Goal: Task Accomplishment & Management: Use online tool/utility

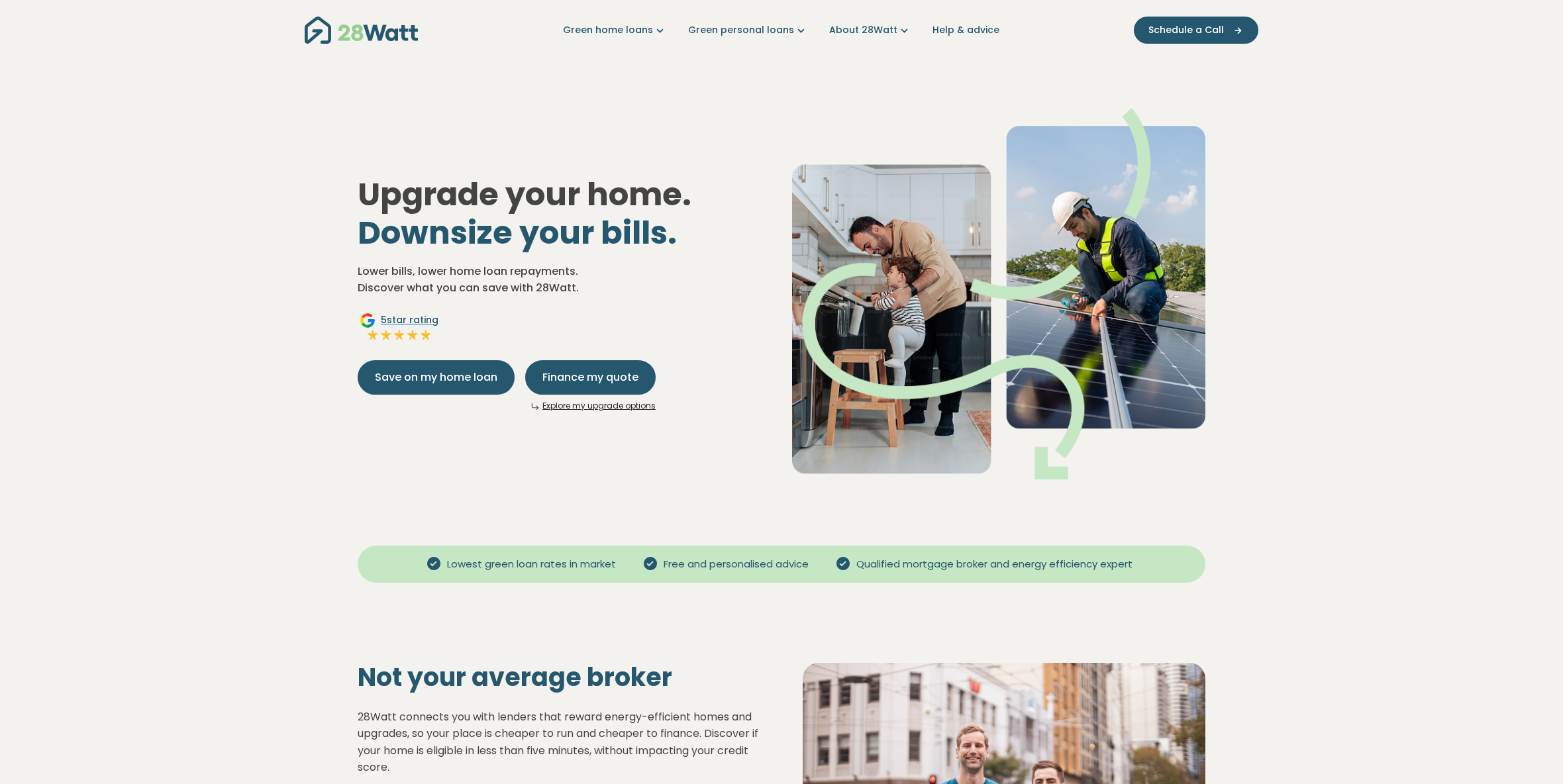
click at [631, 404] on link "Explore my upgrade options" at bounding box center [599, 405] width 113 height 11
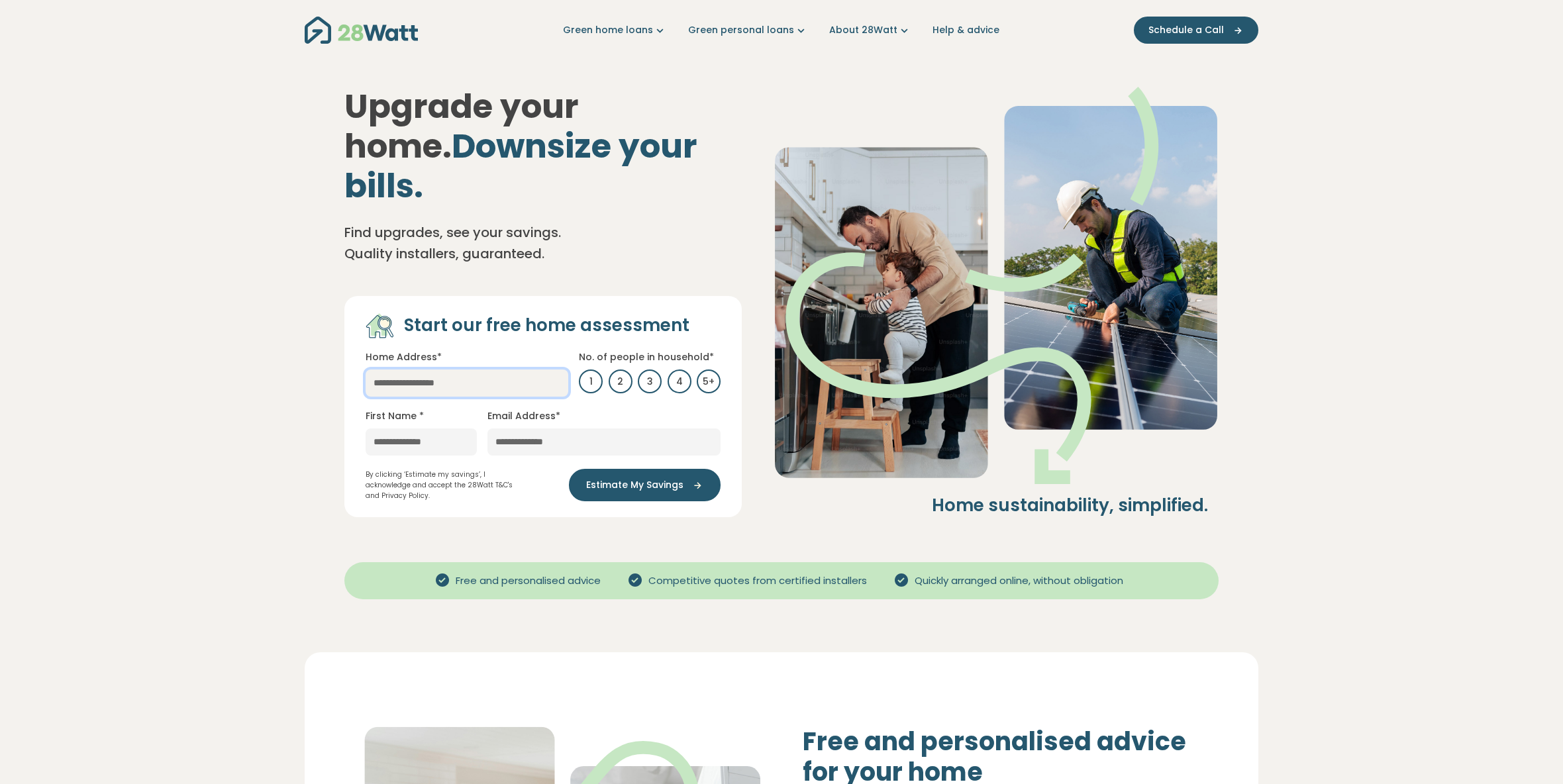
click at [509, 370] on input "text" at bounding box center [467, 383] width 203 height 27
click at [539, 397] on link "4/84a Darley Road, Manly NSW 2095, Australia" at bounding box center [456, 409] width 181 height 26
type input "**********"
type input "********"
type input "**********"
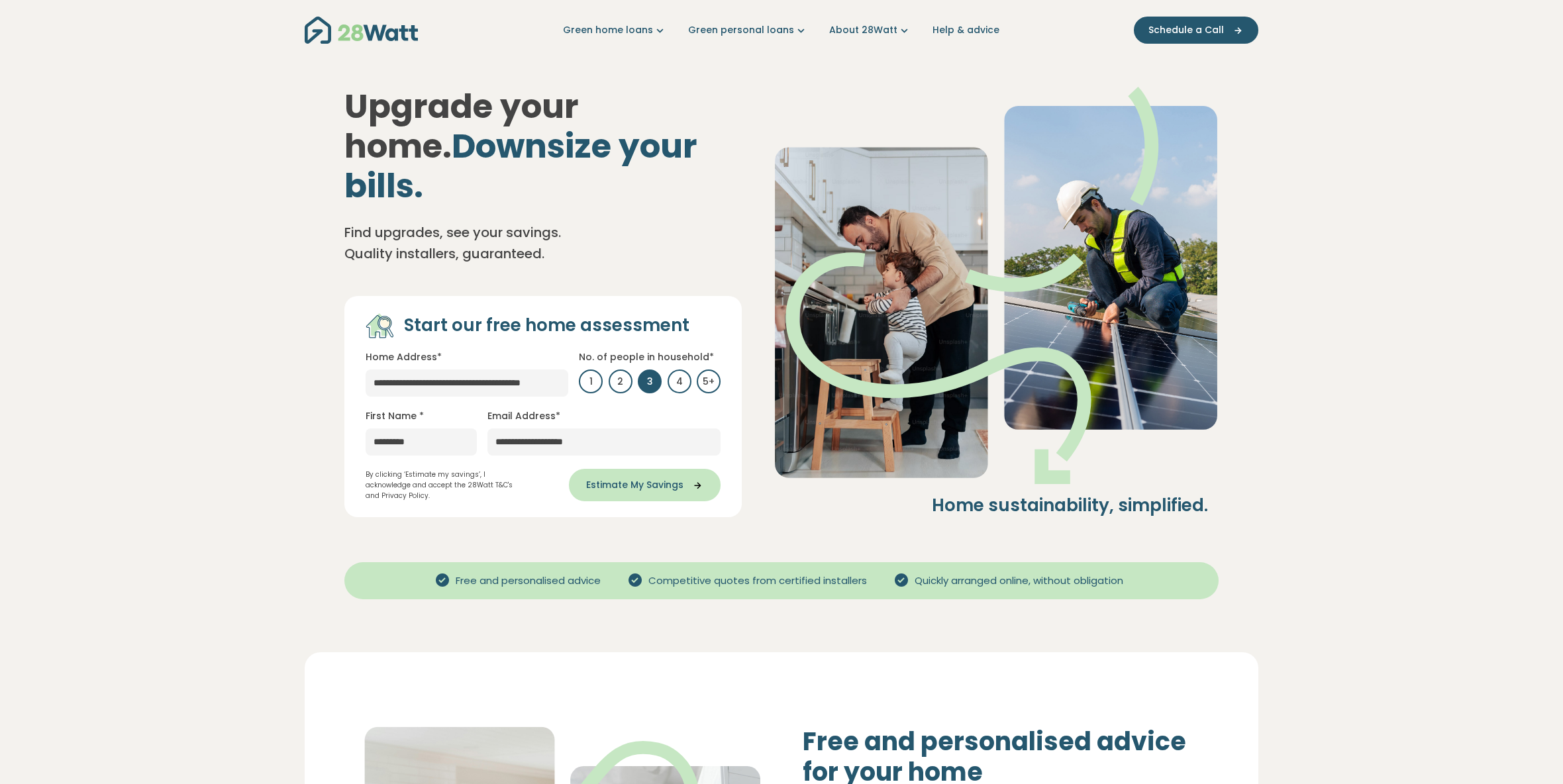
click at [601, 478] on span "Estimate My Savings" at bounding box center [635, 485] width 97 height 14
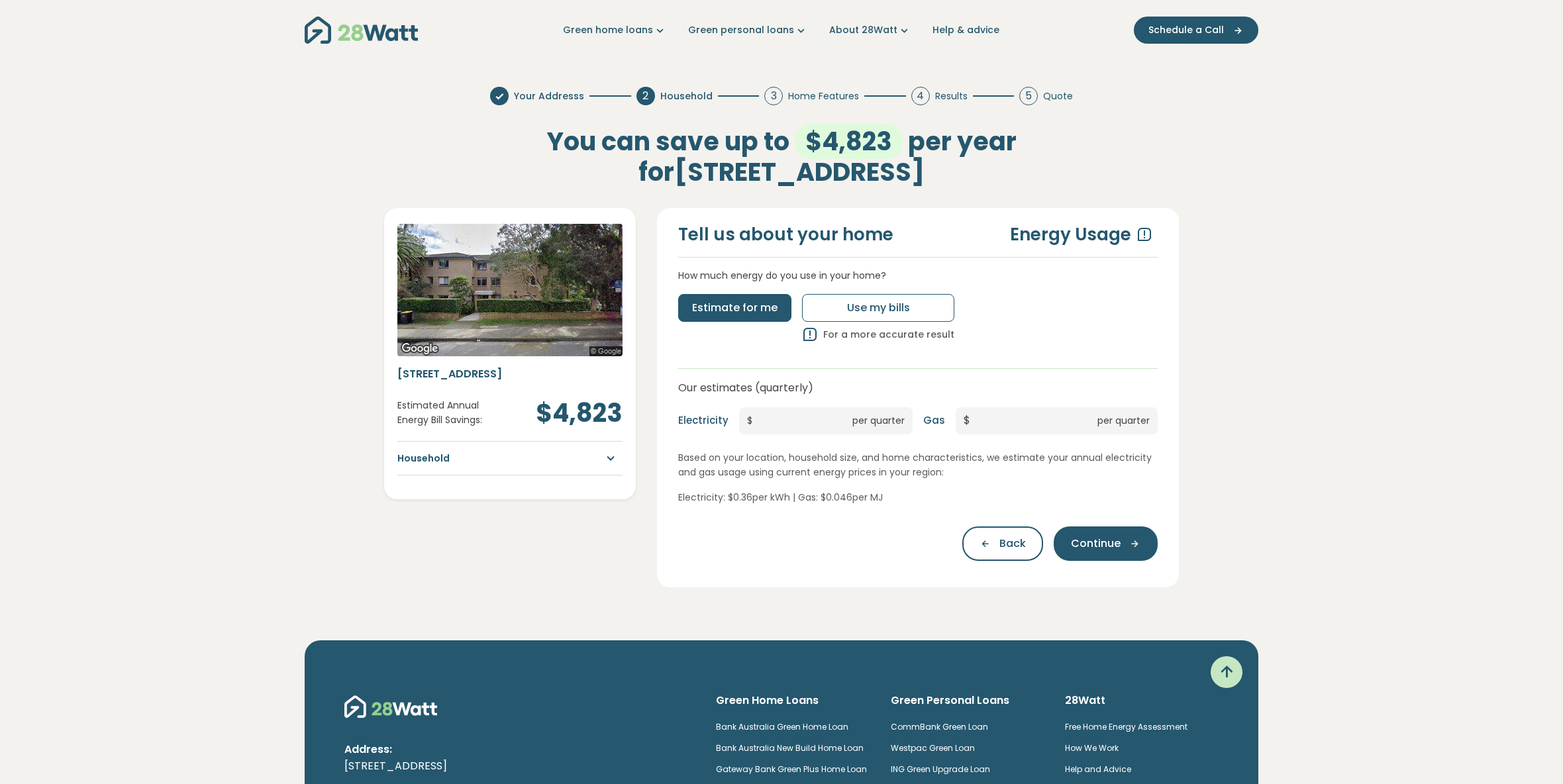
type input "***"
click at [1066, 532] on button "Continue" at bounding box center [1106, 543] width 104 height 34
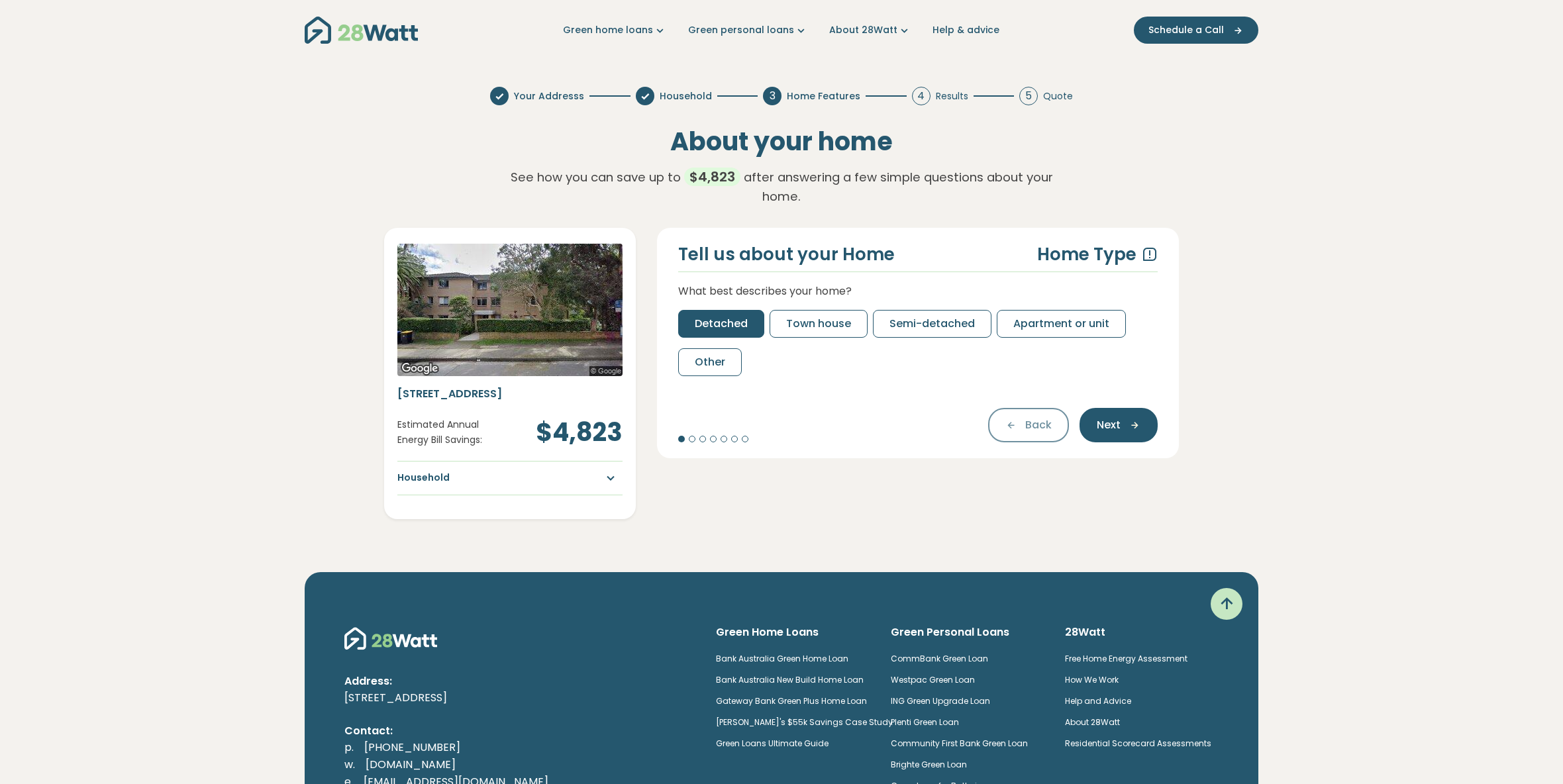
click at [724, 316] on button "Detached" at bounding box center [721, 324] width 86 height 28
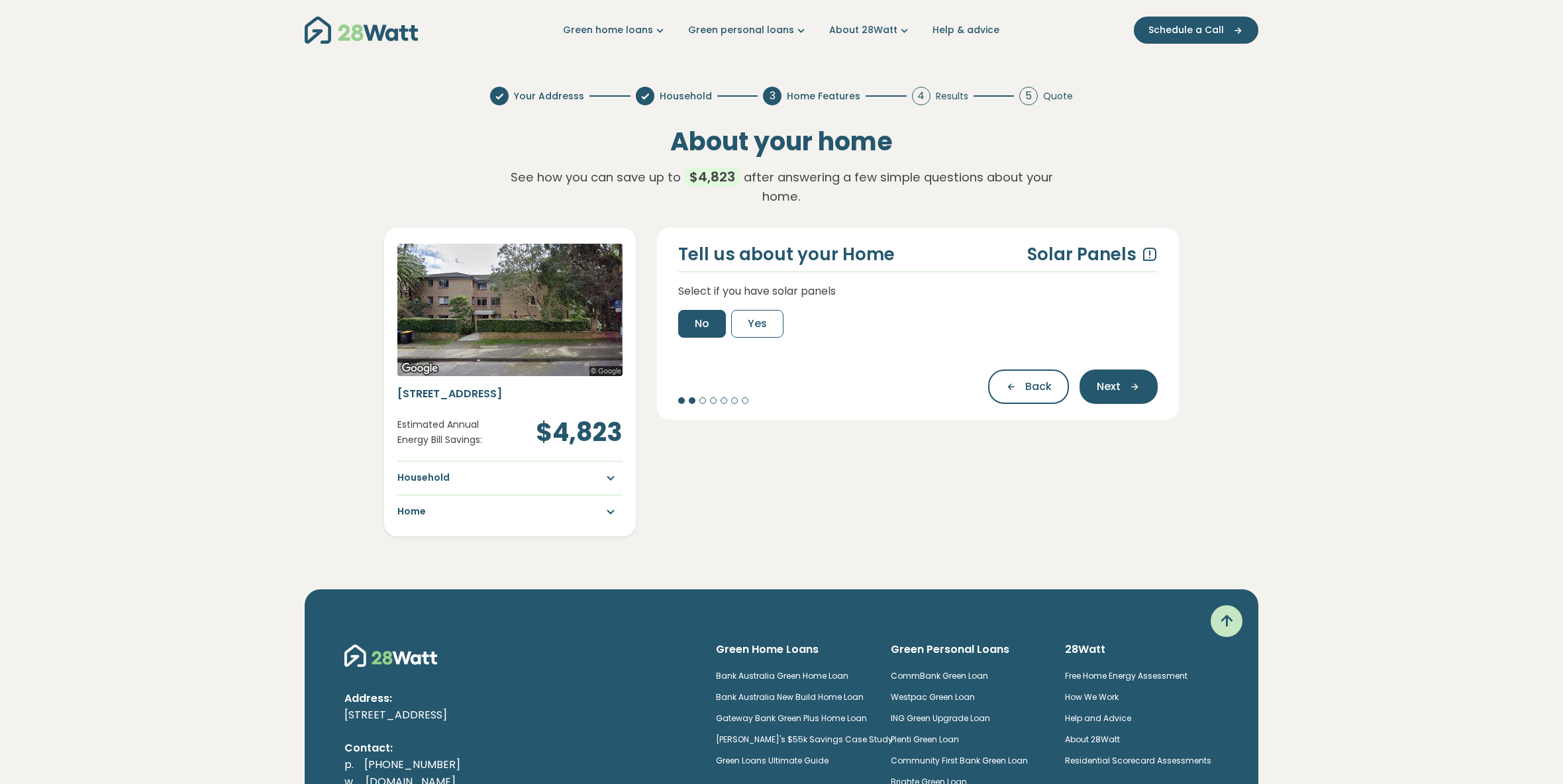
click at [704, 316] on span "No" at bounding box center [702, 324] width 14 height 16
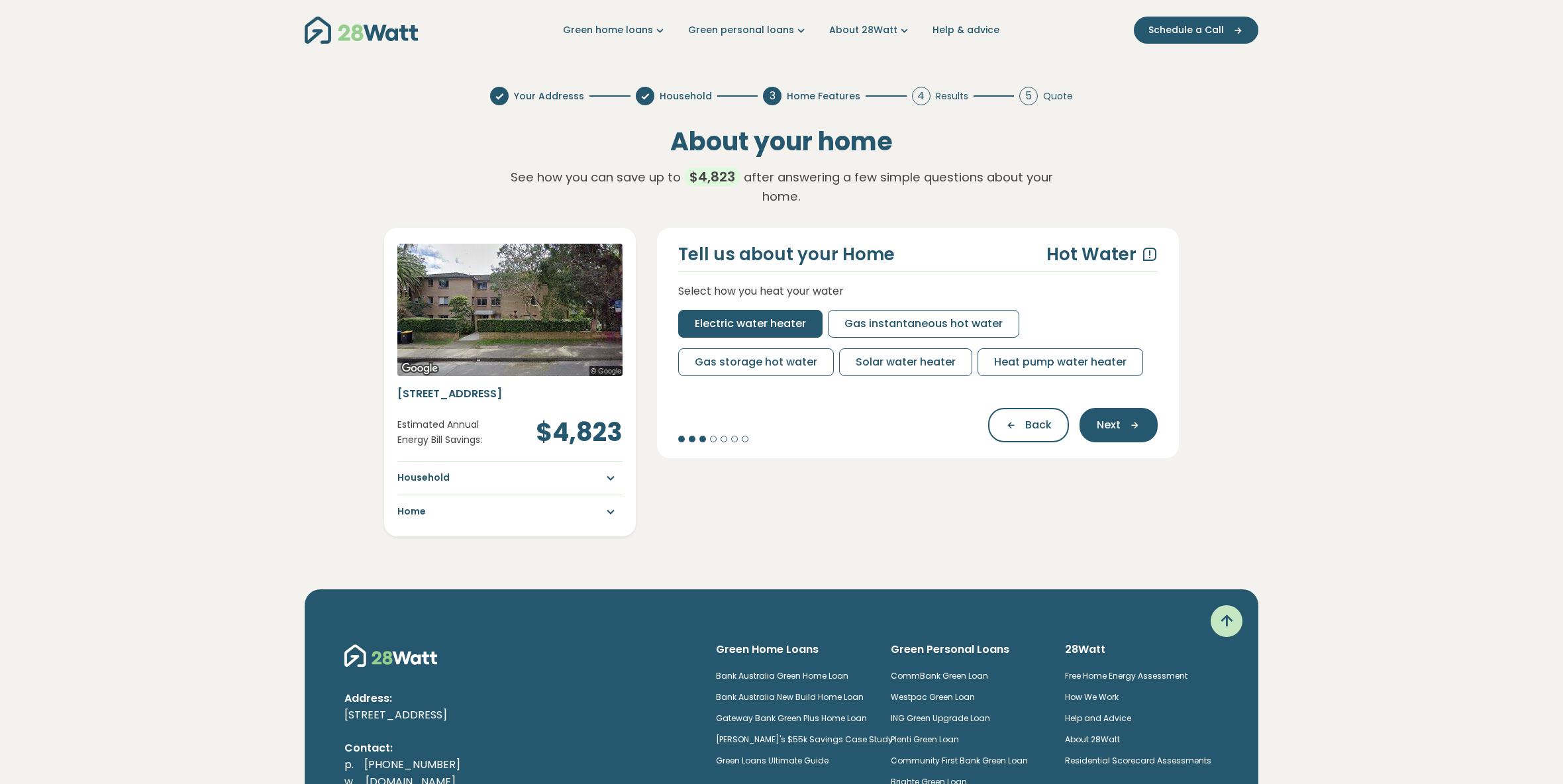
click at [743, 310] on button "Electric water heater" at bounding box center [750, 324] width 144 height 28
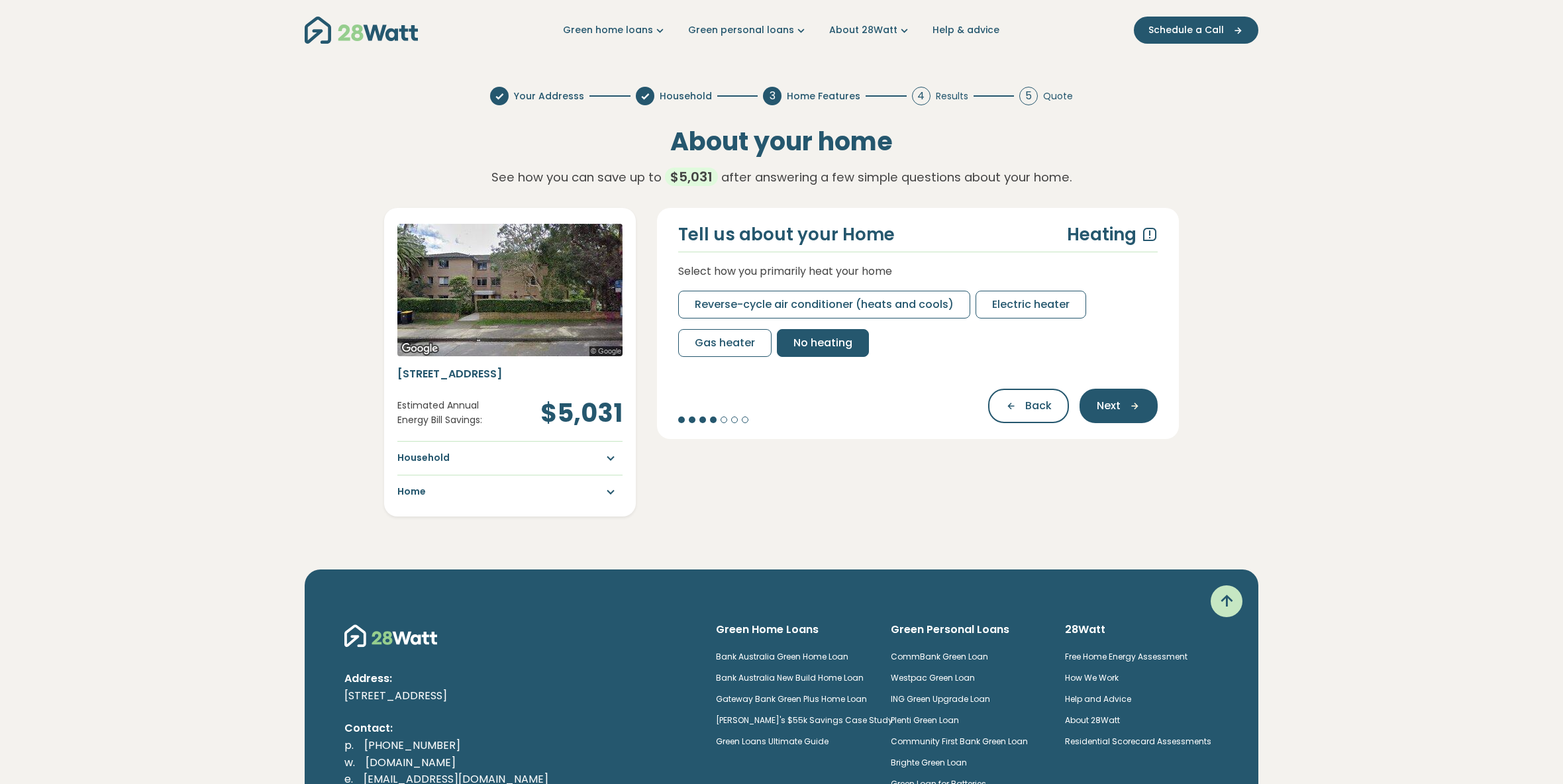
click at [790, 344] on button "No heating" at bounding box center [823, 343] width 92 height 28
click at [875, 337] on span "No cooling" at bounding box center [889, 343] width 58 height 16
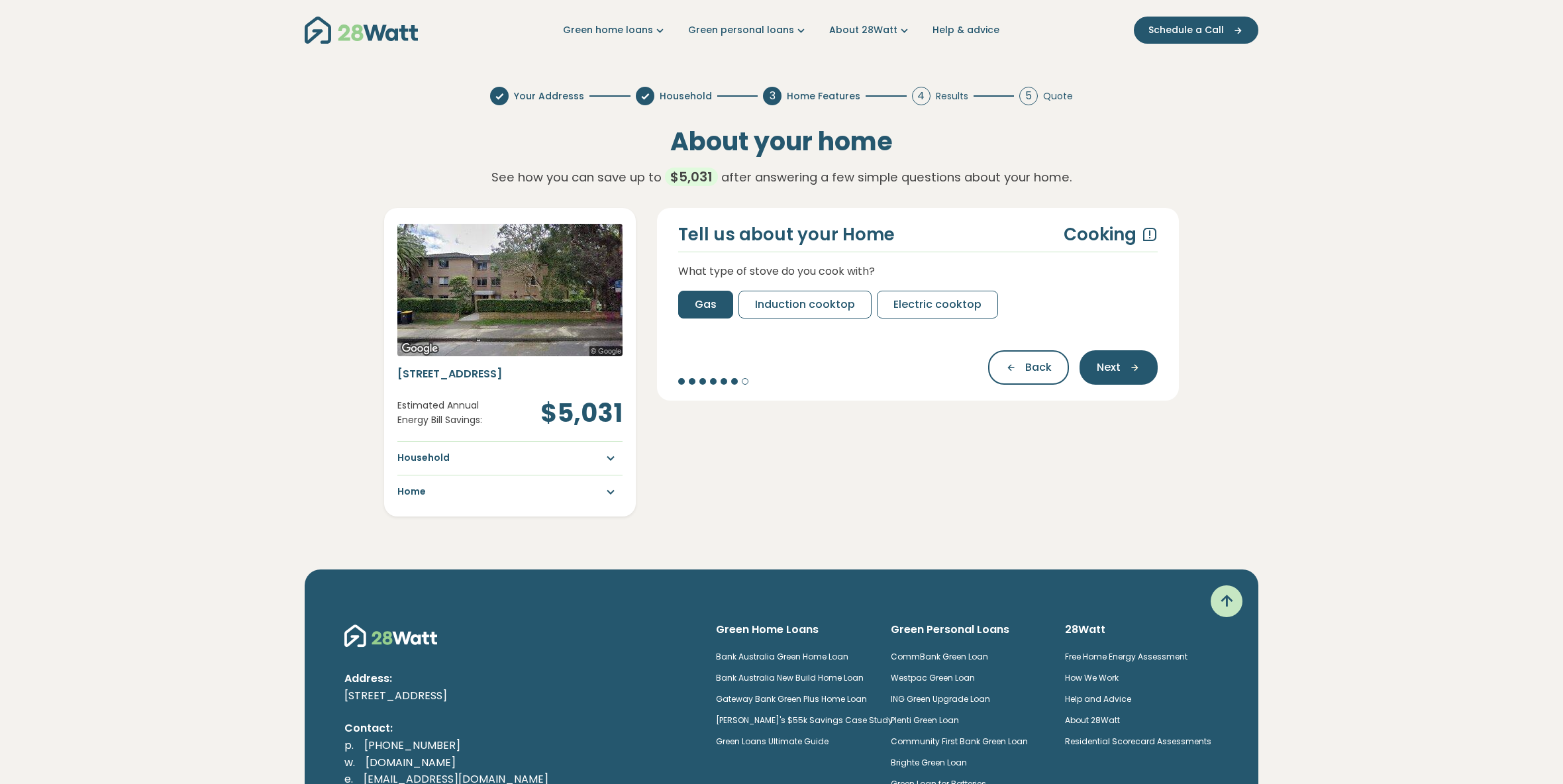
click at [705, 308] on span "Gas" at bounding box center [706, 304] width 22 height 16
click at [711, 309] on button "No" at bounding box center [702, 304] width 48 height 28
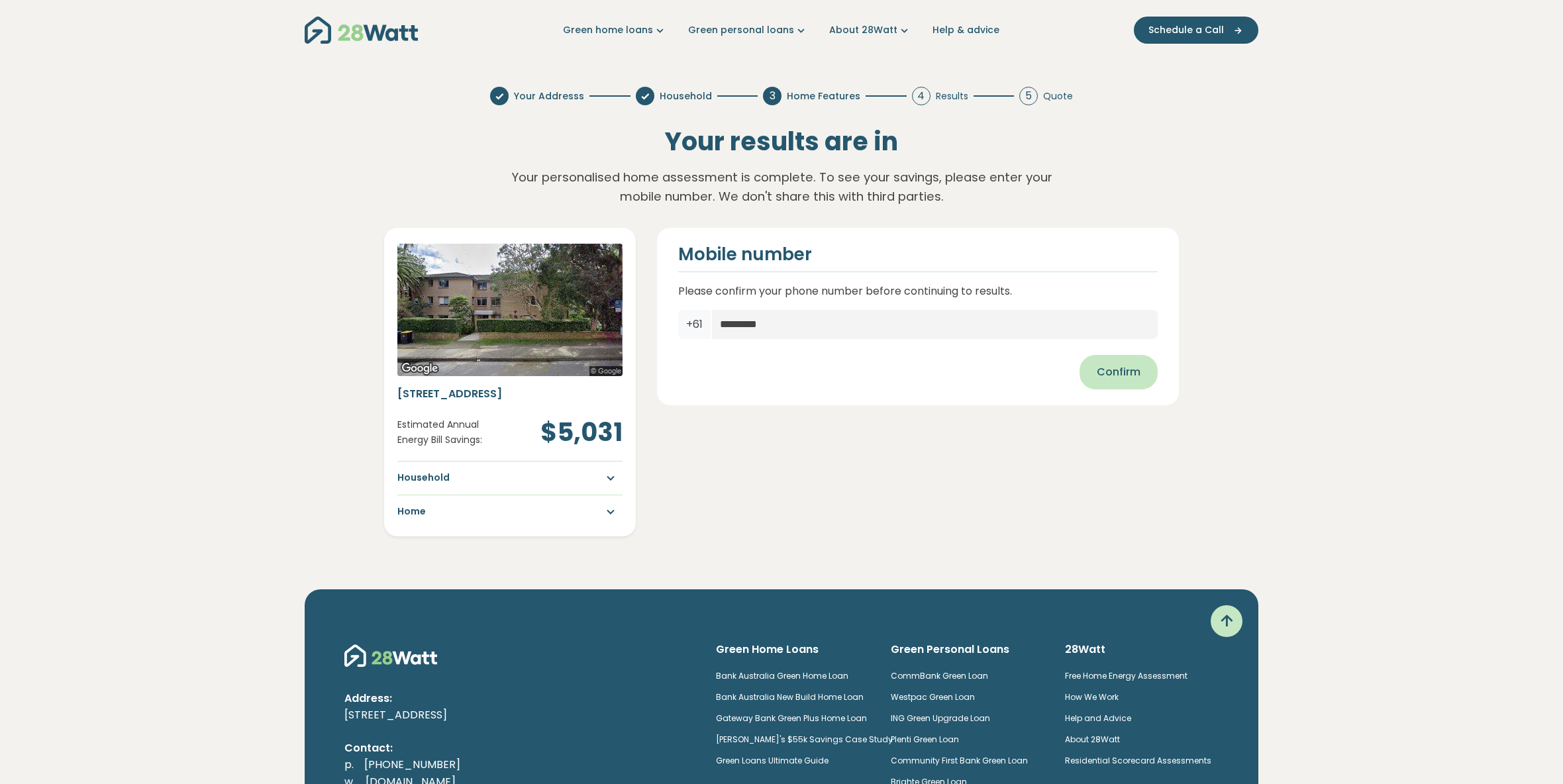
click at [1107, 371] on span "Confirm" at bounding box center [1119, 371] width 44 height 16
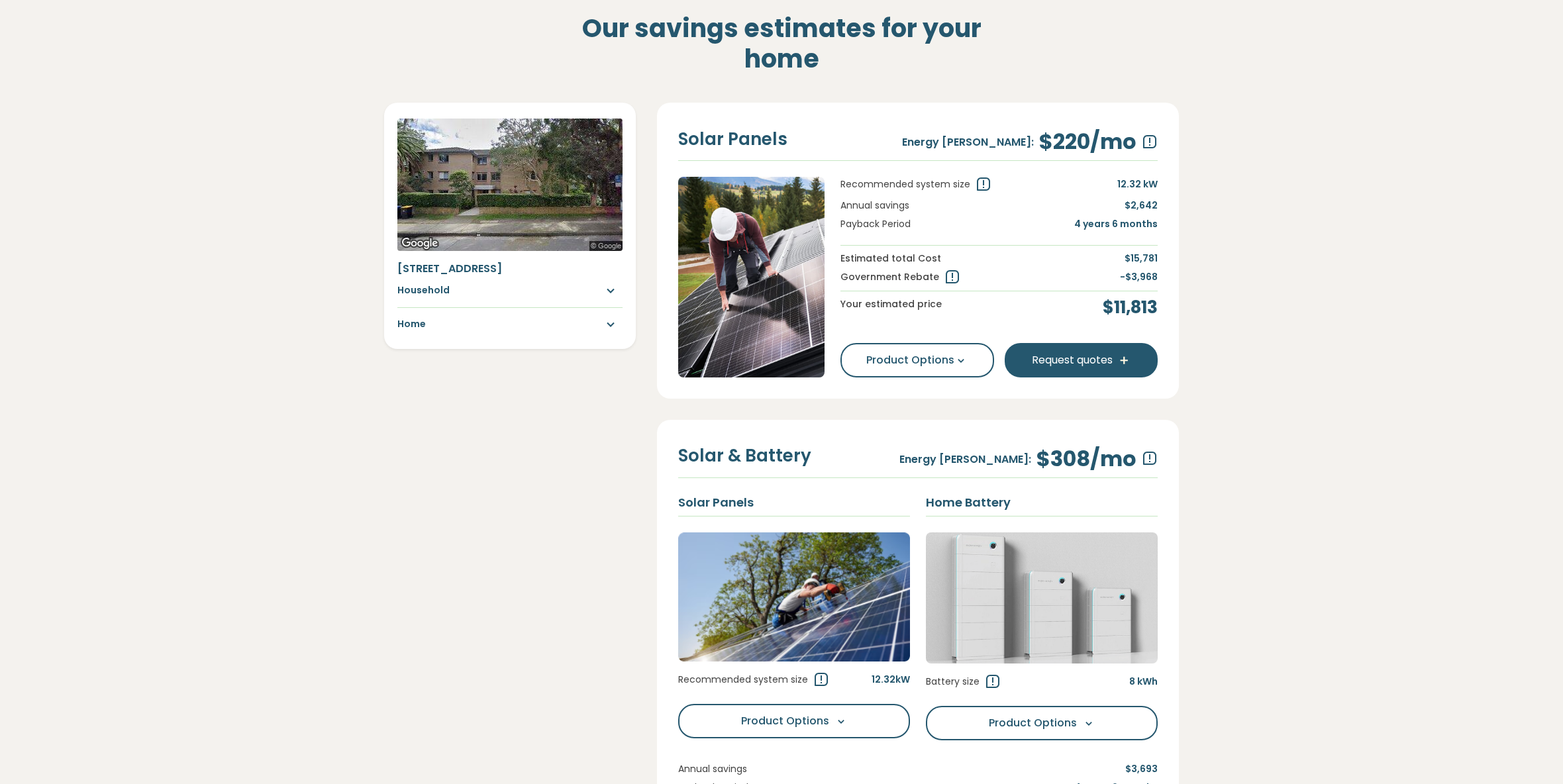
scroll to position [339, 0]
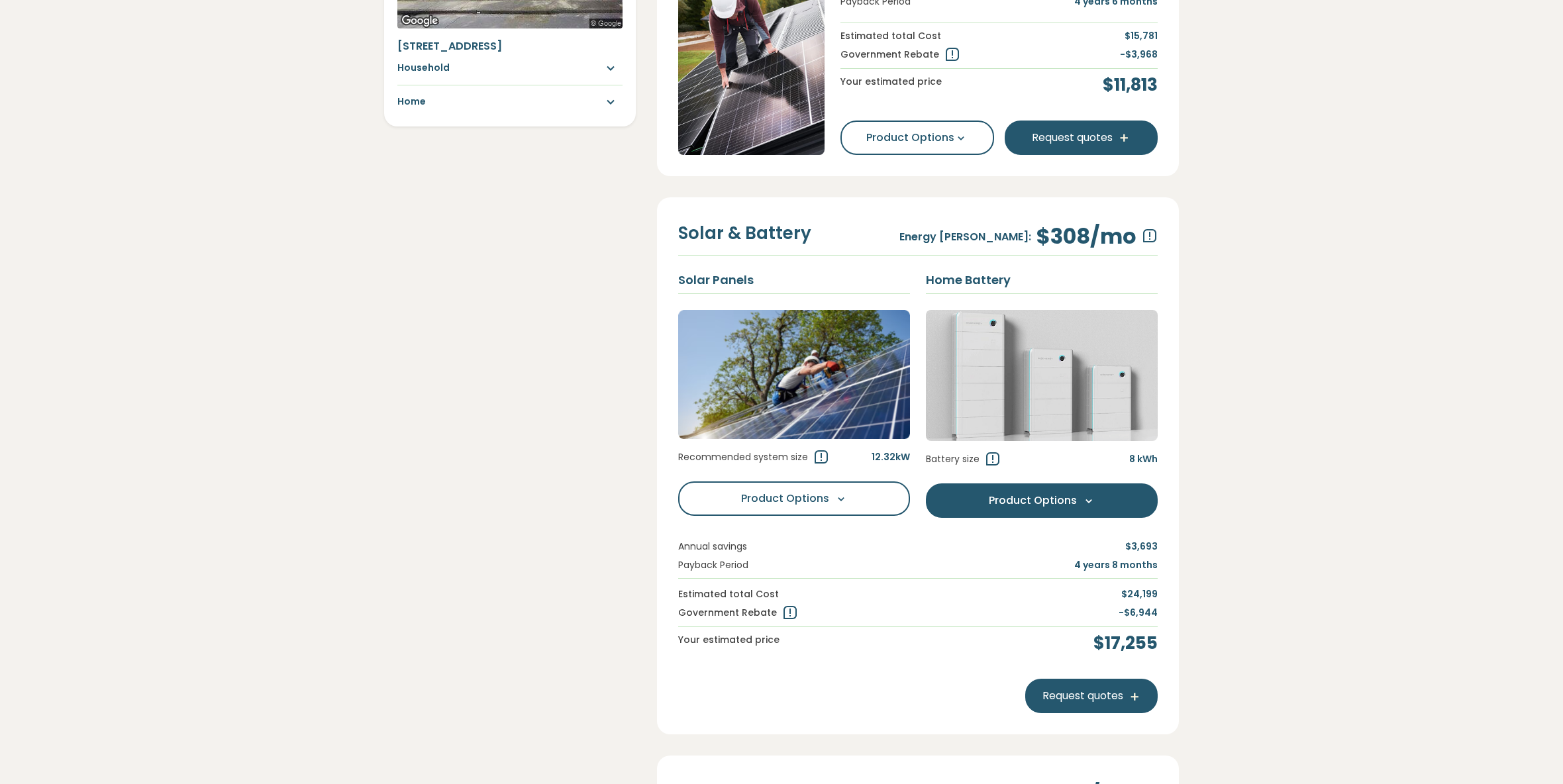
click at [1109, 498] on button "Product Options Options" at bounding box center [1041, 501] width 231 height 34
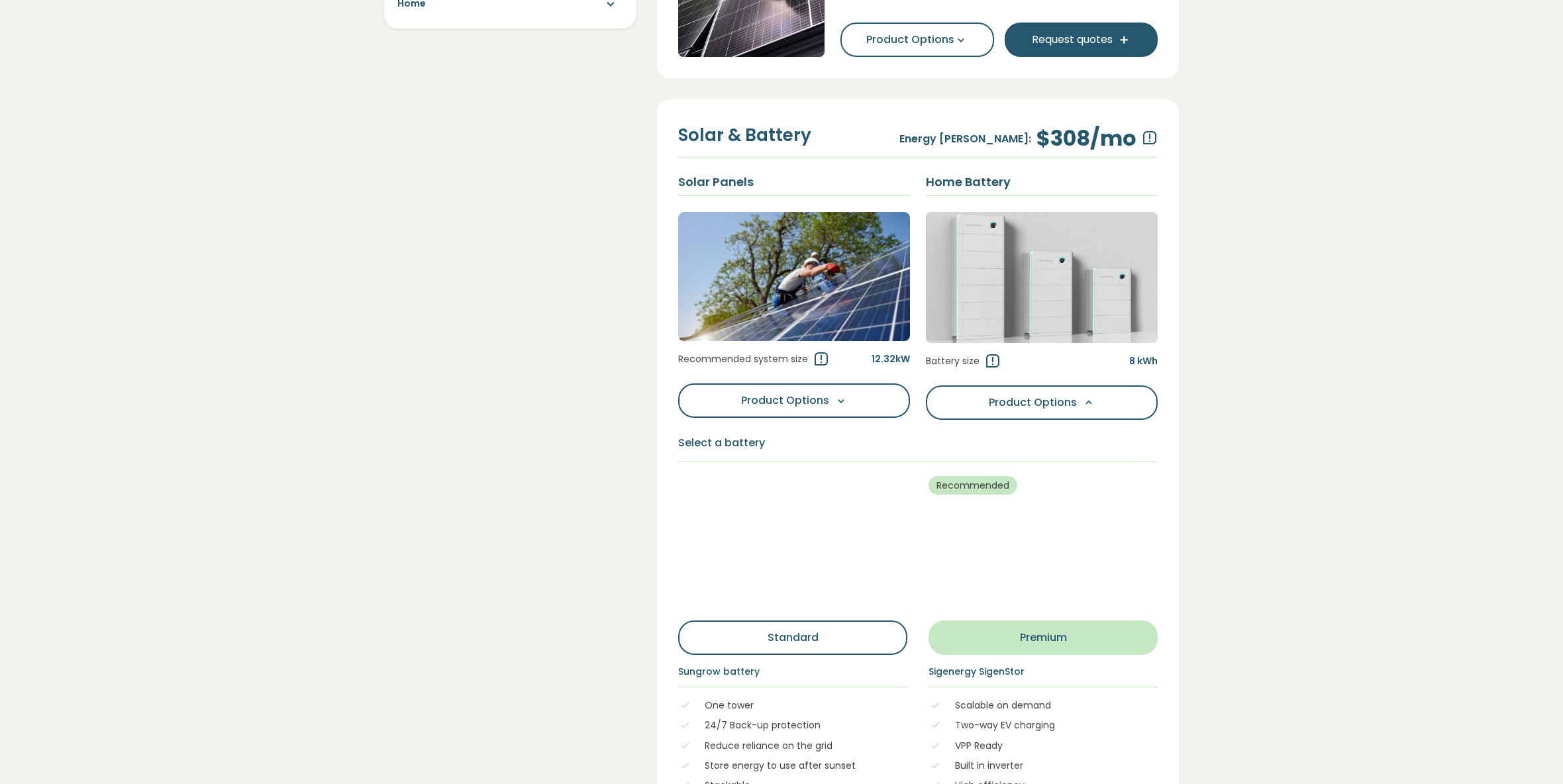
scroll to position [0, 0]
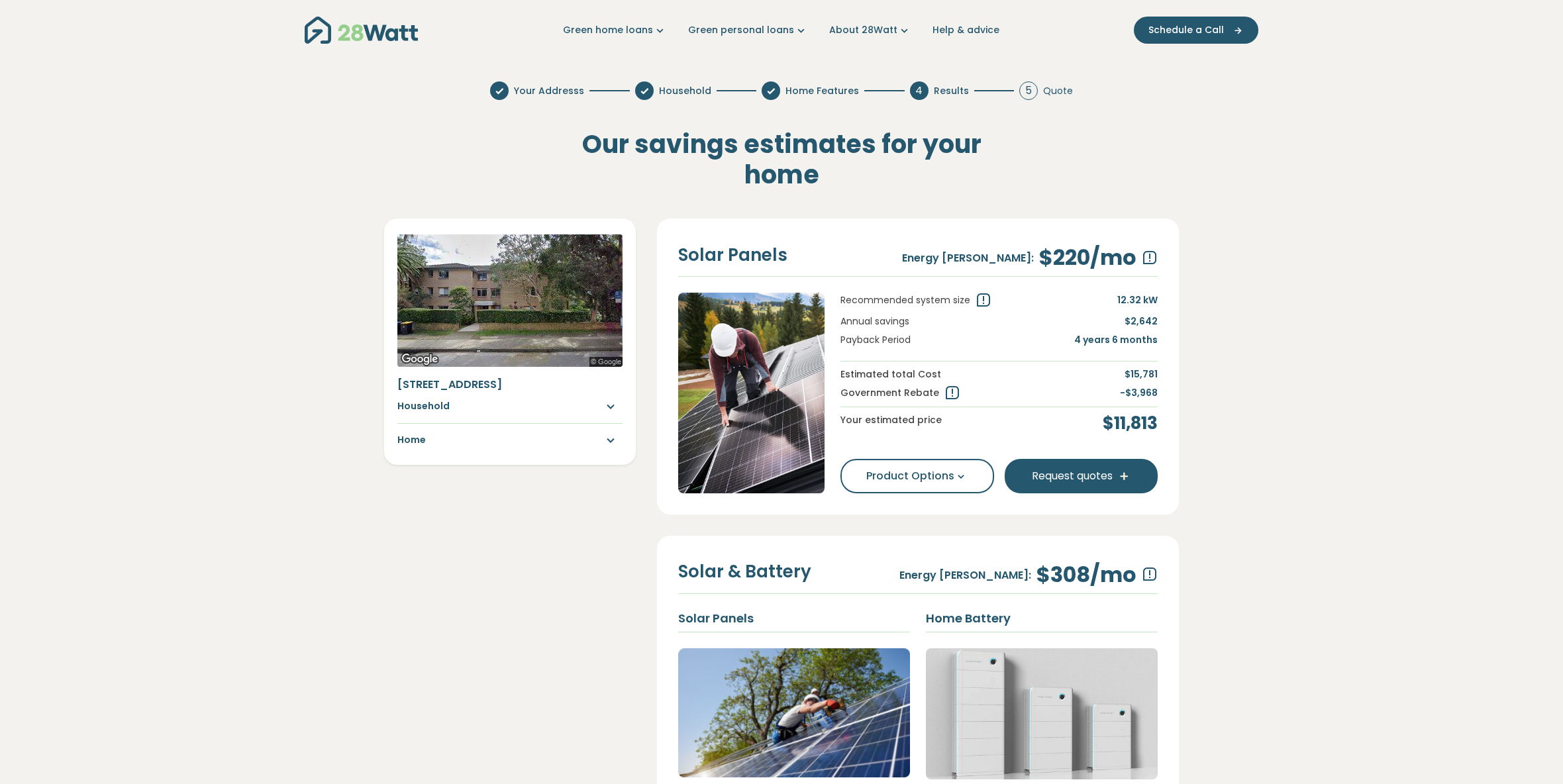
click at [610, 412] on icon "button" at bounding box center [606, 407] width 23 height 16
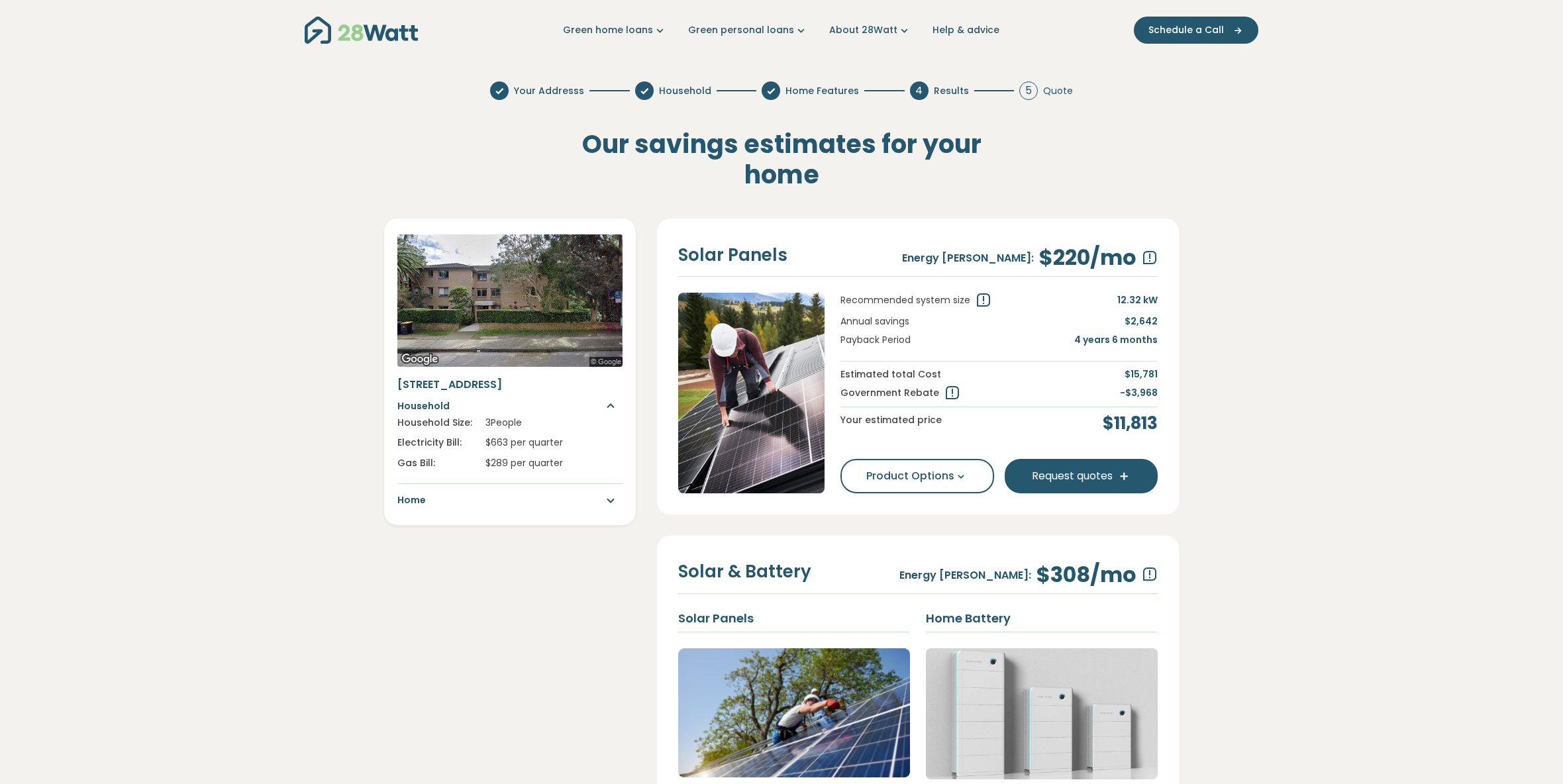
click at [610, 411] on icon "button" at bounding box center [606, 407] width 23 height 16
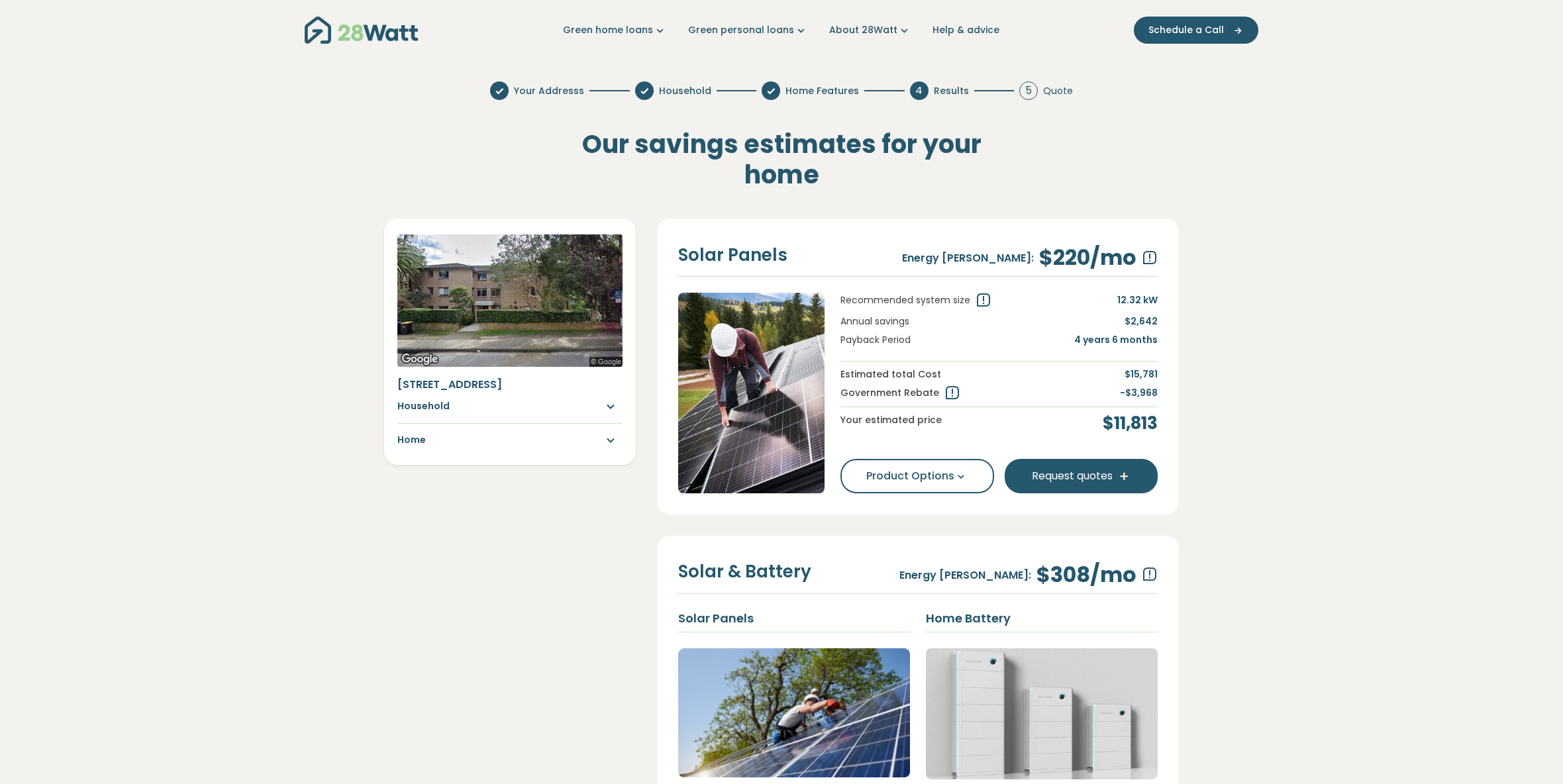
click at [610, 440] on icon "button" at bounding box center [606, 440] width 23 height 16
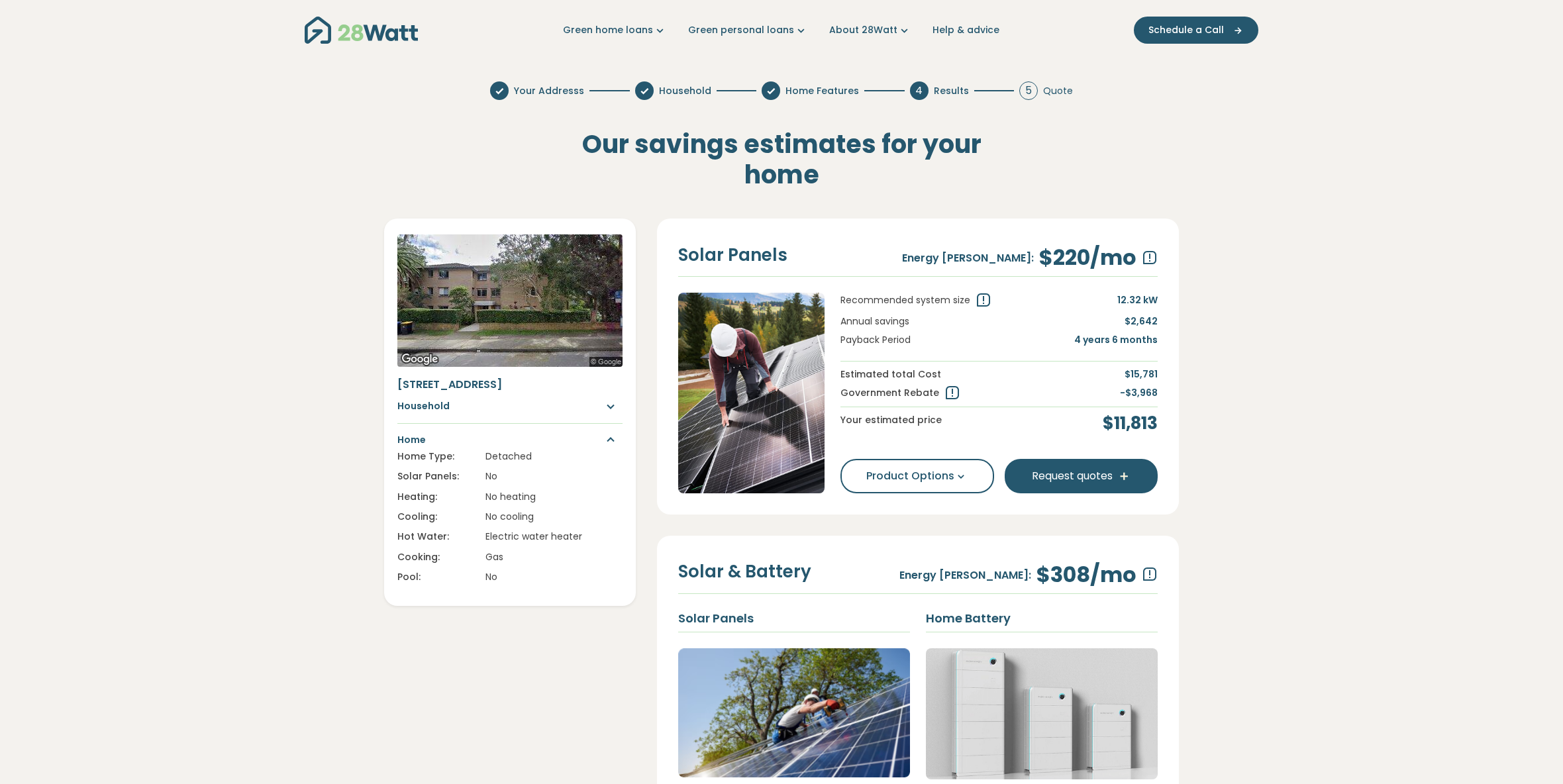
click at [610, 440] on icon "button" at bounding box center [606, 440] width 23 height 16
